Goal: Transaction & Acquisition: Book appointment/travel/reservation

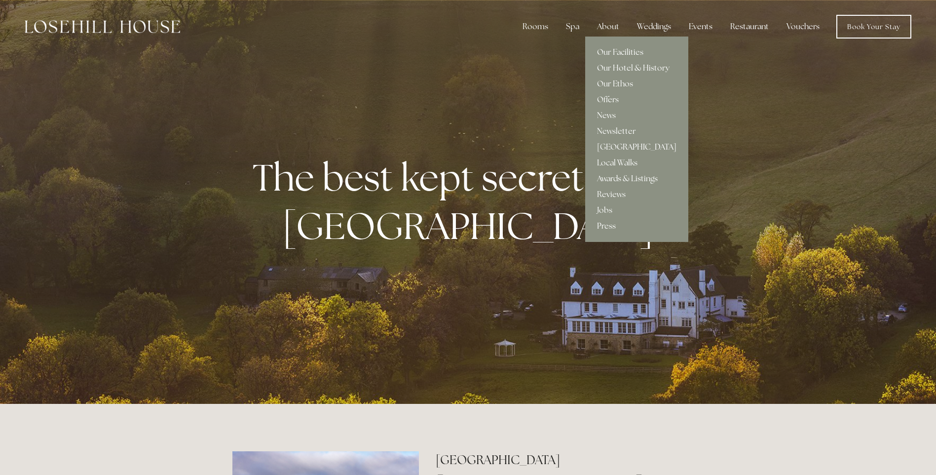
click at [610, 145] on link "[GEOGRAPHIC_DATA]" at bounding box center [636, 147] width 103 height 16
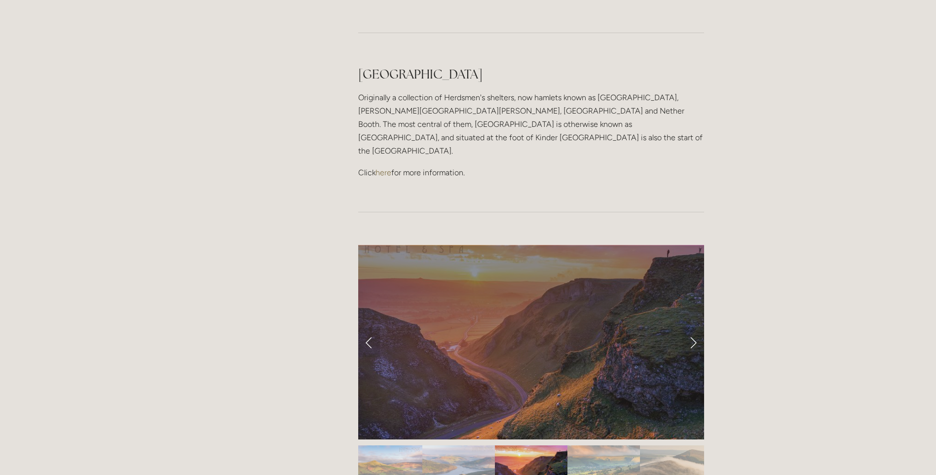
scroll to position [739, 0]
click at [692, 272] on div at bounding box center [531, 341] width 346 height 194
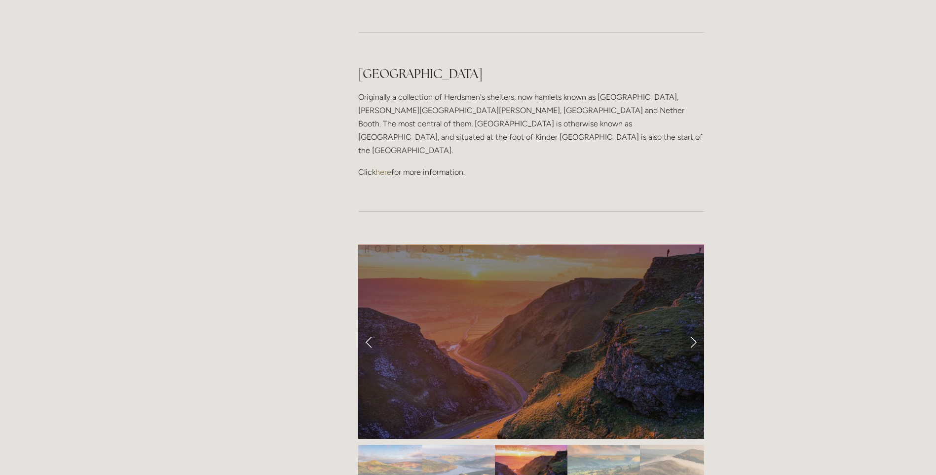
click at [692, 327] on link "Next Slide" at bounding box center [694, 342] width 22 height 30
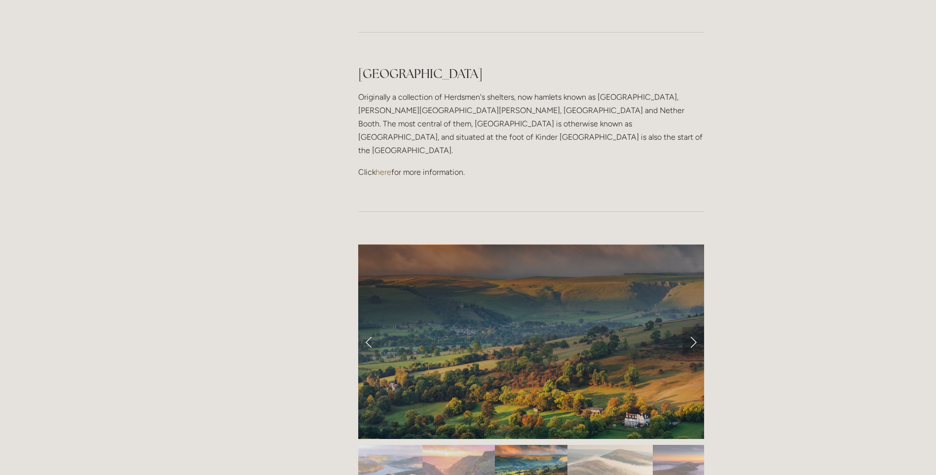
click at [692, 327] on link "Next Slide" at bounding box center [694, 342] width 22 height 30
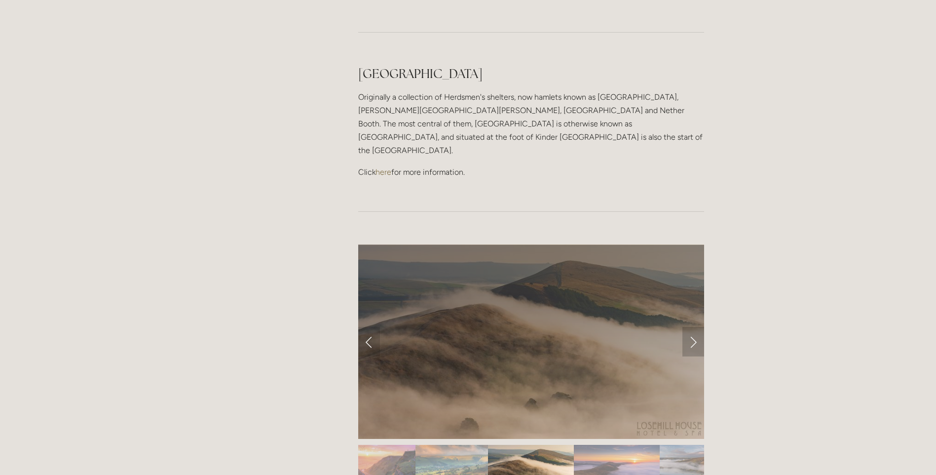
click at [692, 327] on link "Next Slide" at bounding box center [694, 342] width 22 height 30
click at [693, 327] on link "Next Slide" at bounding box center [694, 342] width 22 height 30
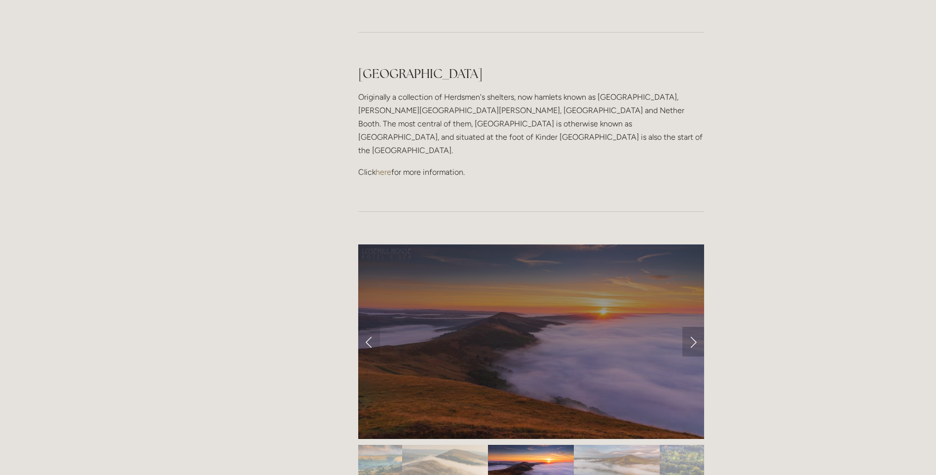
click at [693, 327] on link "Next Slide" at bounding box center [694, 342] width 22 height 30
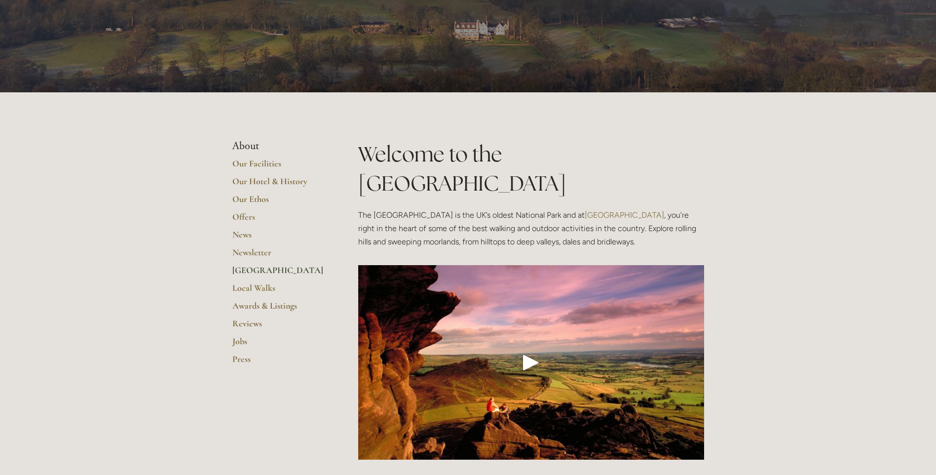
scroll to position [0, 0]
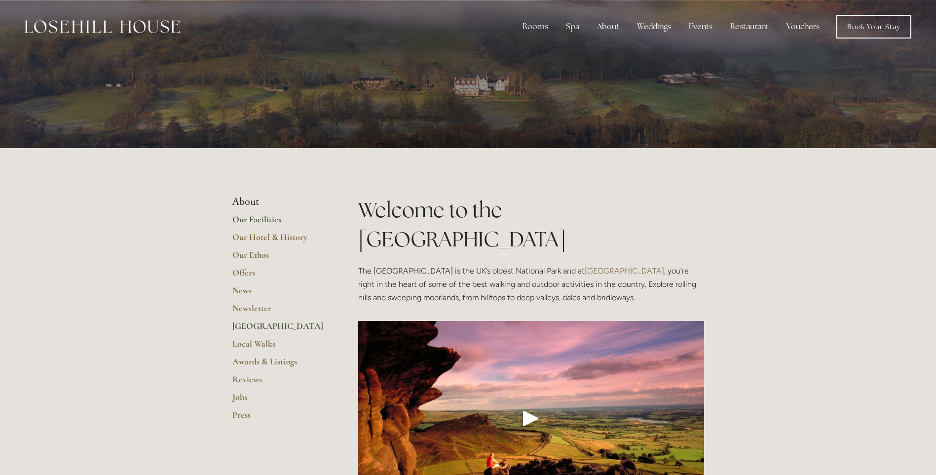
click at [250, 217] on link "Our Facilities" at bounding box center [279, 223] width 94 height 18
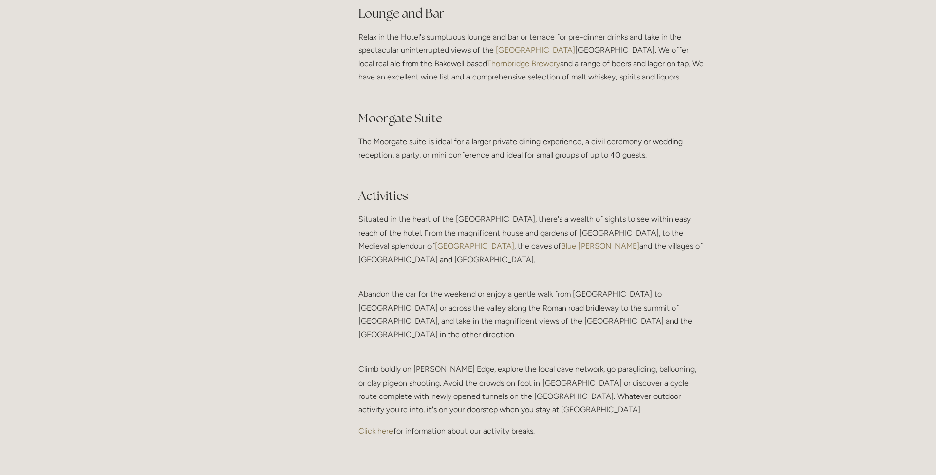
scroll to position [1876, 0]
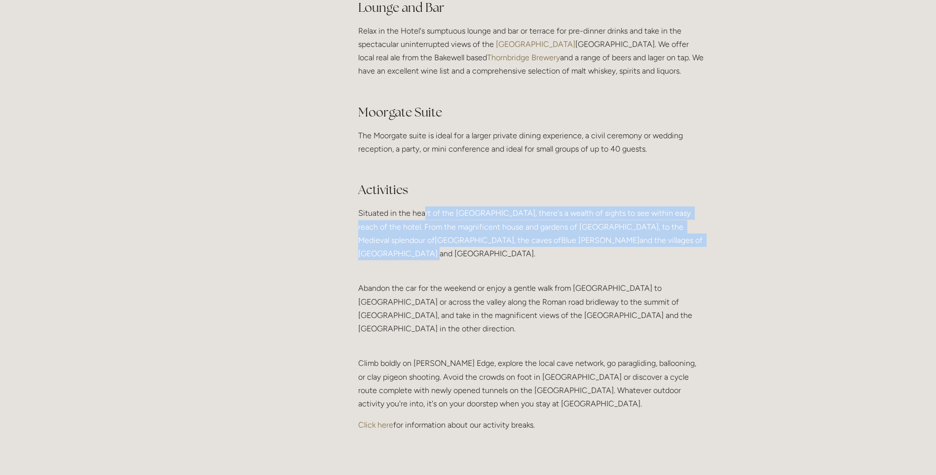
drag, startPoint x: 423, startPoint y: 230, endPoint x: 665, endPoint y: 253, distance: 244.0
click at [665, 253] on p "Situated in the heart of the Peak District National Park, there's a wealth of s…" at bounding box center [531, 233] width 346 height 54
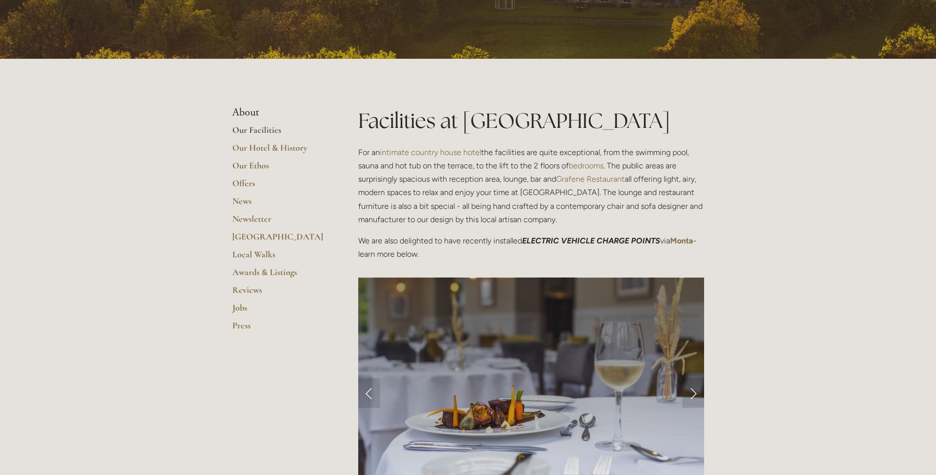
scroll to position [148, 0]
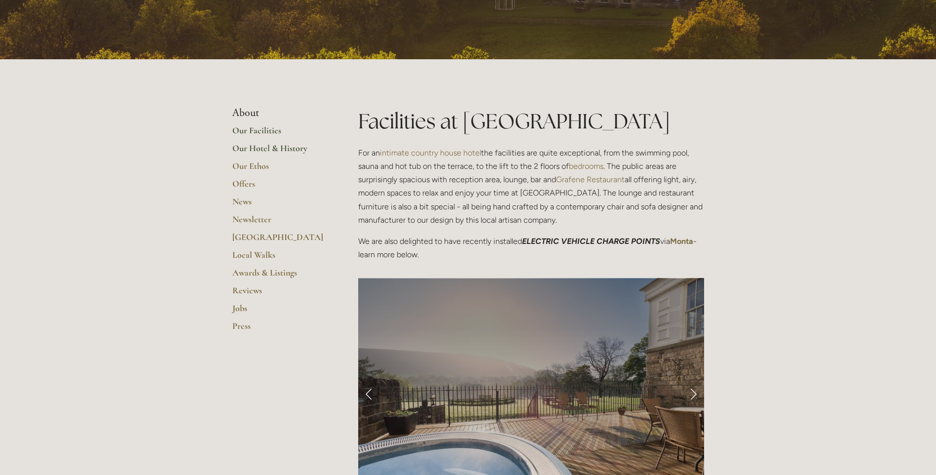
click at [256, 146] on link "Our Hotel & History" at bounding box center [279, 152] width 94 height 18
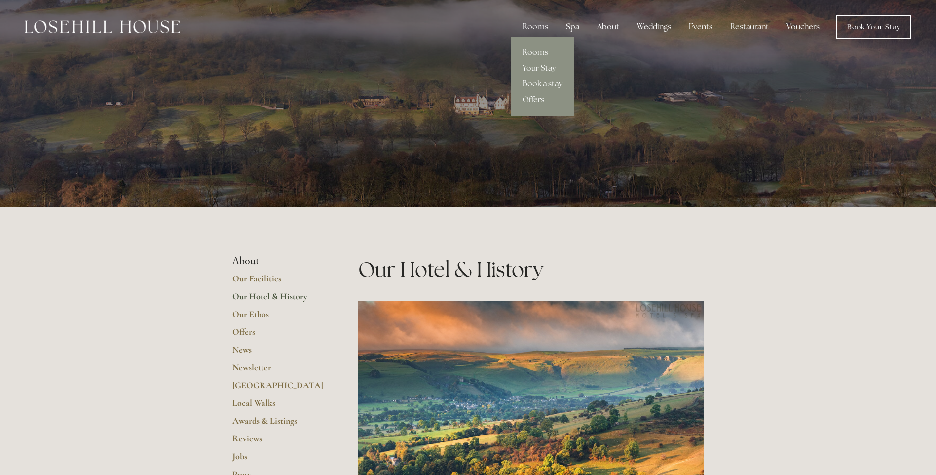
click at [539, 53] on link "Rooms" at bounding box center [543, 52] width 64 height 16
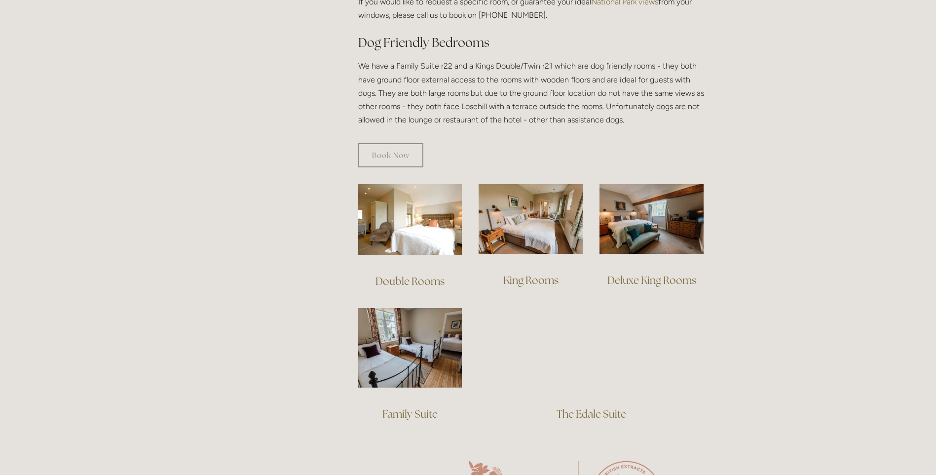
scroll to position [542, 0]
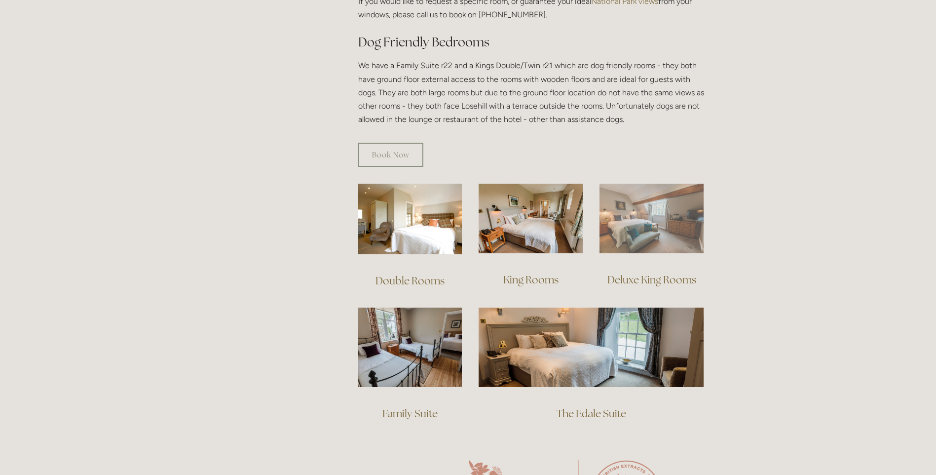
click at [655, 220] on img at bounding box center [652, 219] width 104 height 70
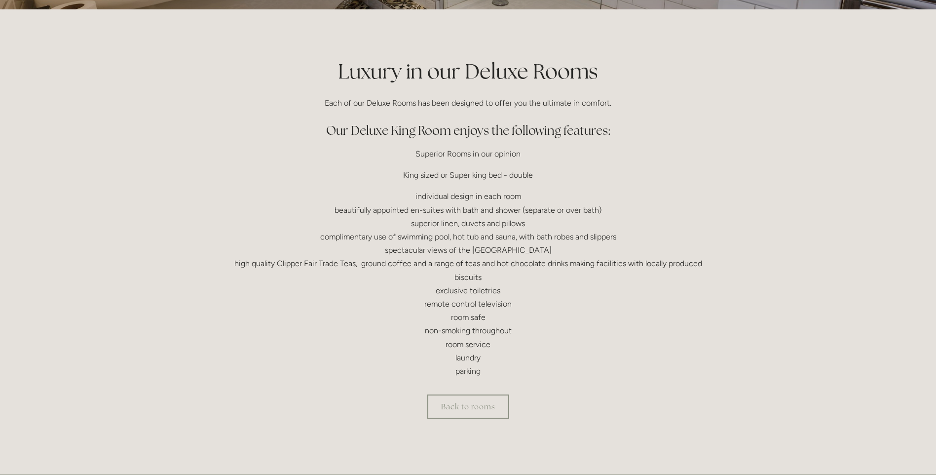
scroll to position [197, 0]
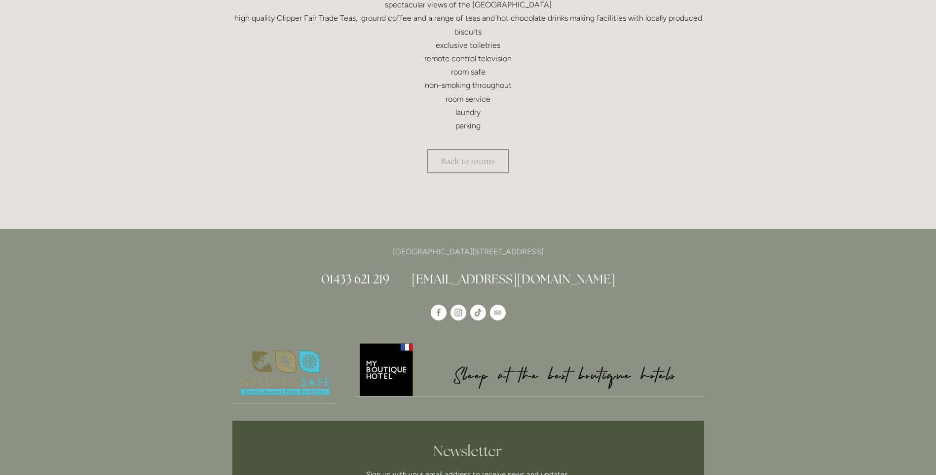
click at [469, 167] on html "Rooms Rooms Your Stay Book a stay Offers Spa Spa About" at bounding box center [468, 188] width 936 height 1262
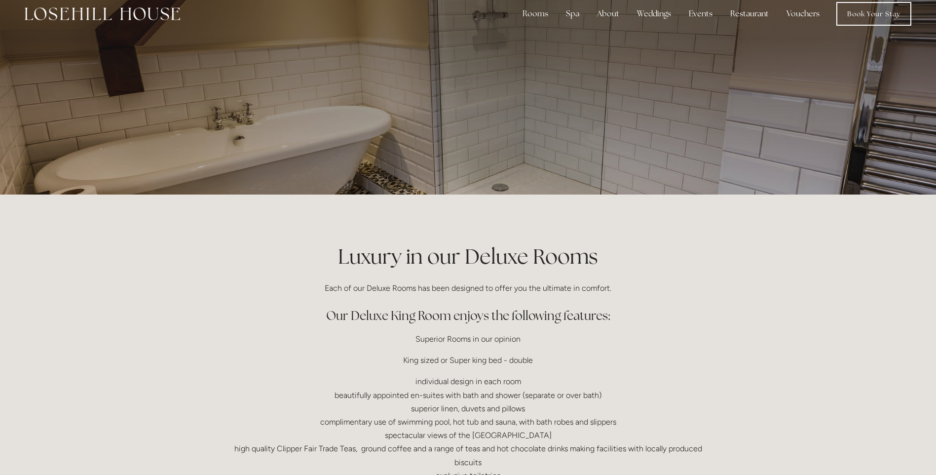
scroll to position [0, 0]
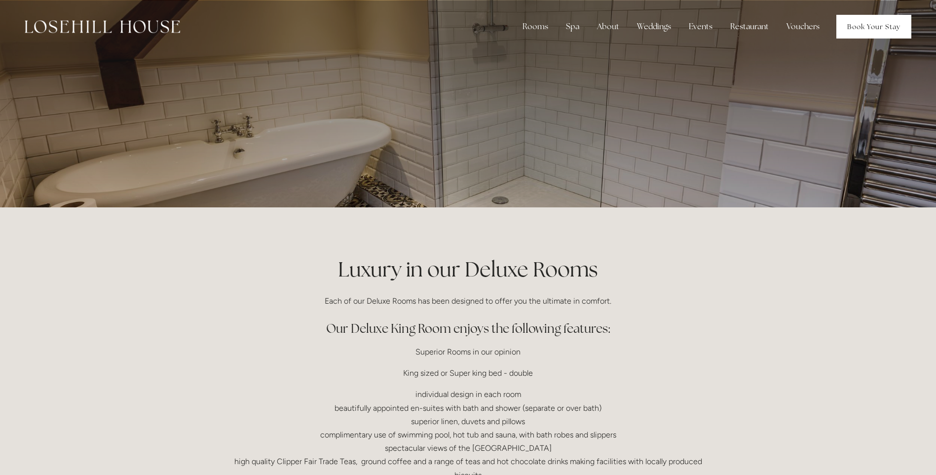
drag, startPoint x: 857, startPoint y: 38, endPoint x: 858, endPoint y: 31, distance: 6.4
click at [859, 37] on link "Book Your Stay" at bounding box center [874, 27] width 75 height 24
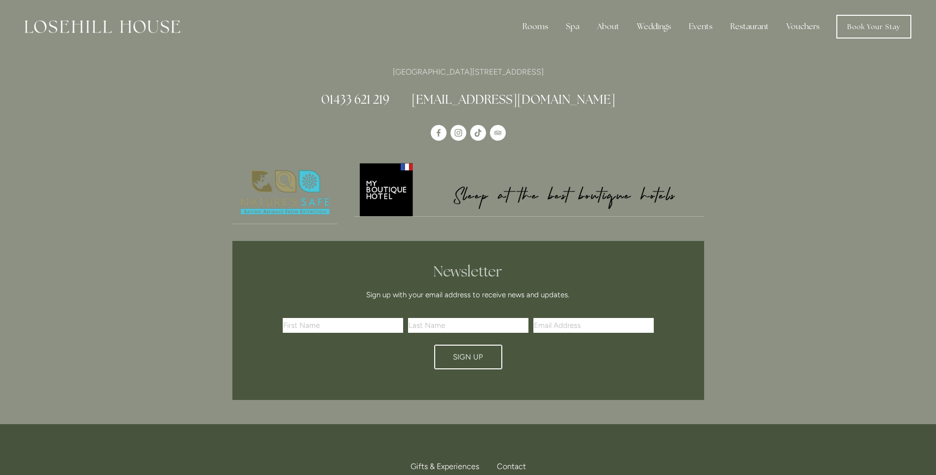
click at [856, 27] on link "Book Your Stay" at bounding box center [874, 27] width 75 height 24
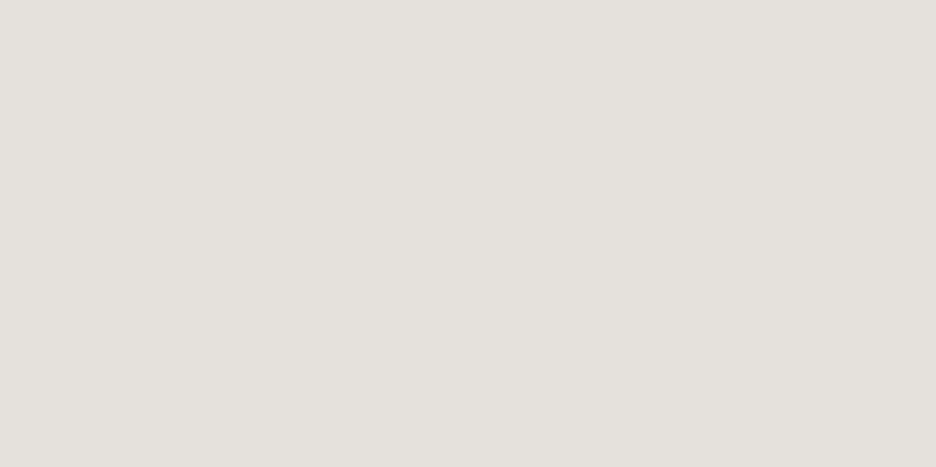
scroll to position [1928, 0]
